Goal: Find specific page/section: Find specific page/section

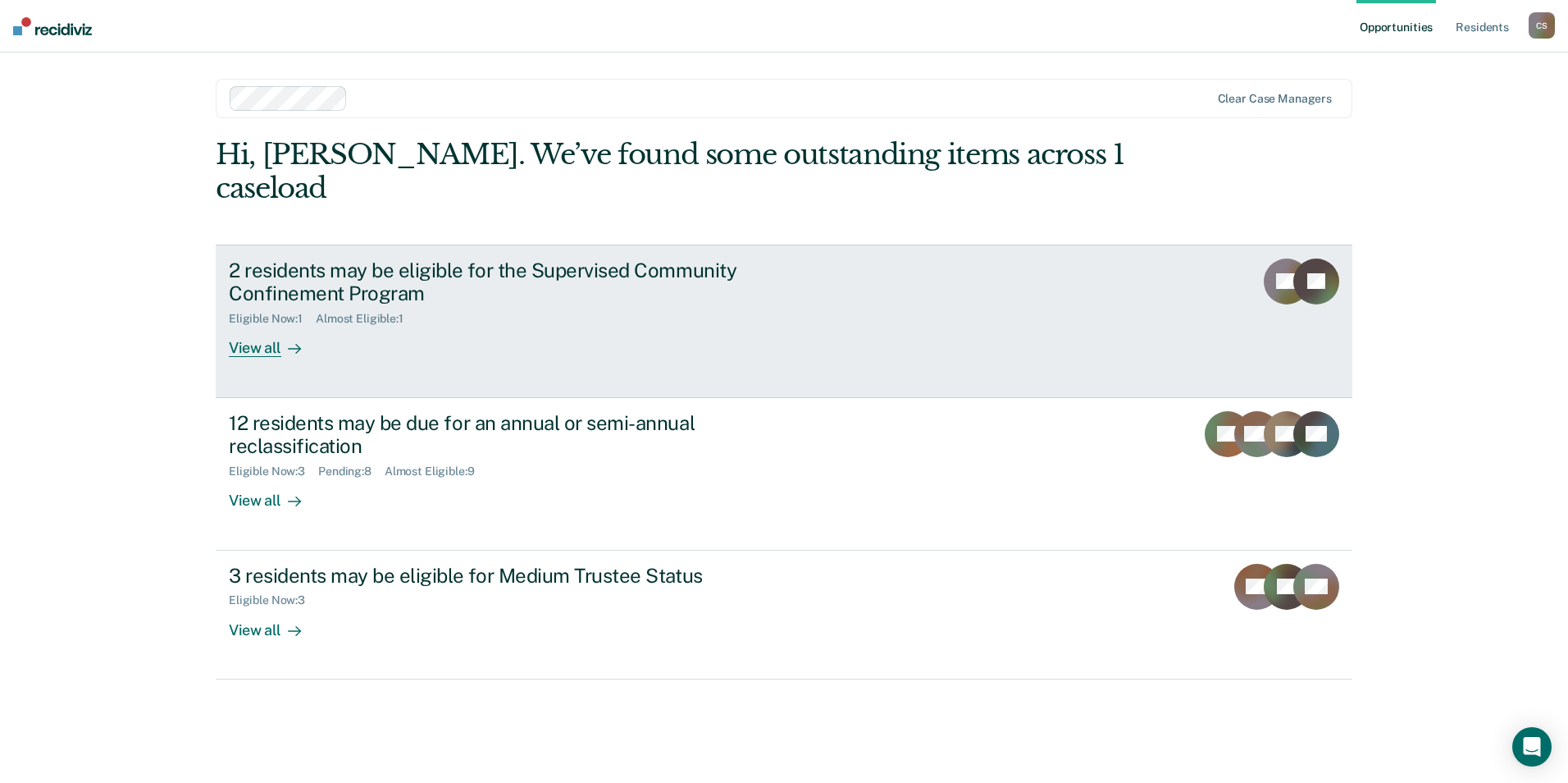
click at [270, 326] on div "View all" at bounding box center [275, 341] width 92 height 32
